Goal: Task Accomplishment & Management: Use online tool/utility

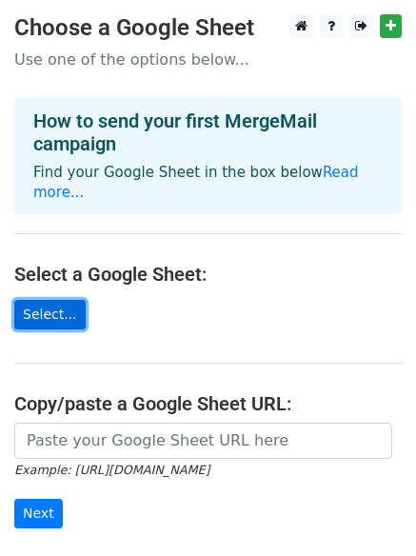
click at [58, 300] on link "Select..." at bounding box center [49, 315] width 71 height 30
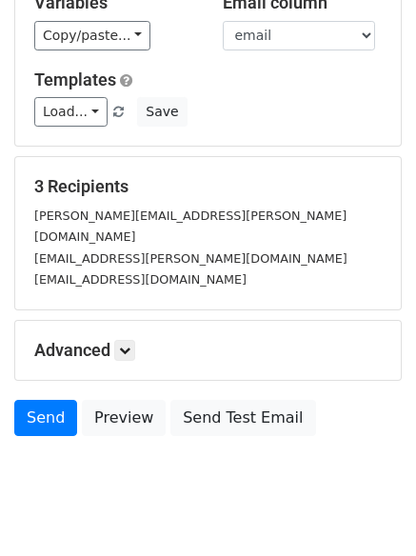
scroll to position [226, 0]
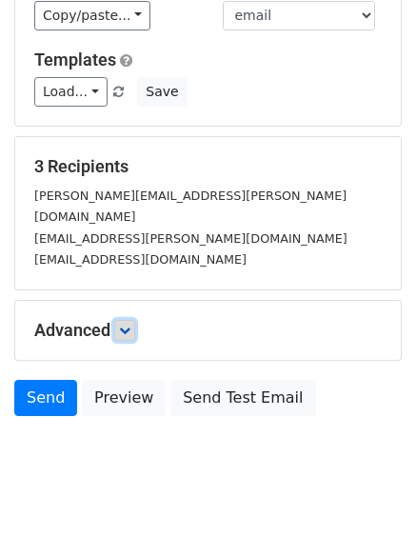
click at [126, 325] on icon at bounding box center [124, 330] width 11 height 11
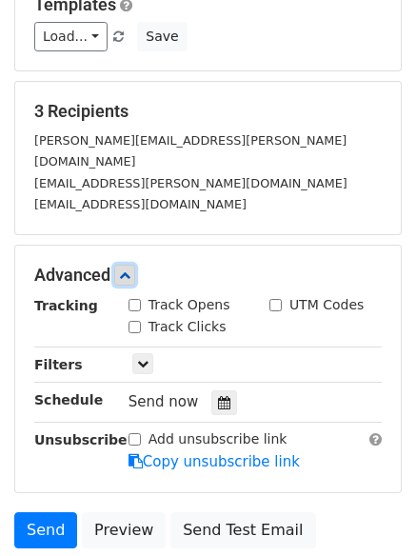
scroll to position [294, 0]
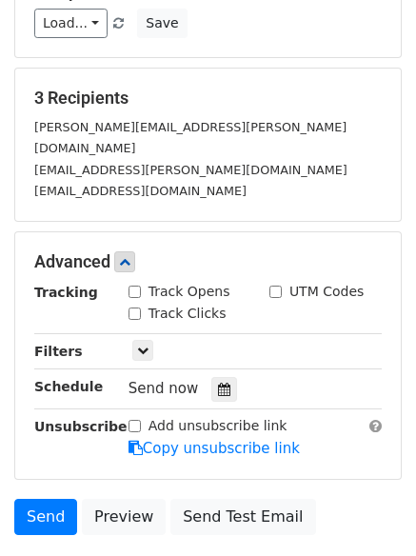
click at [149, 310] on div "Tracking Track Opens UTM Codes Track Clicks Filters Only include spreadsheet ro…" at bounding box center [207, 371] width 347 height 178
click at [140, 340] on link at bounding box center [142, 350] width 21 height 21
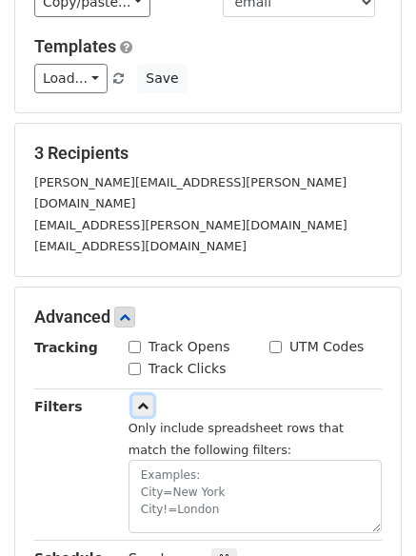
scroll to position [528, 0]
